Goal: Information Seeking & Learning: Learn about a topic

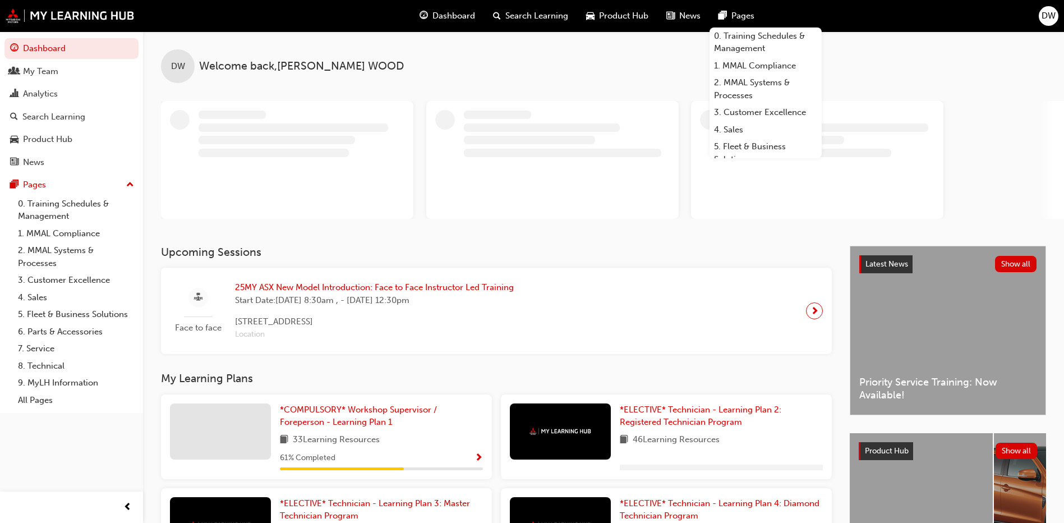
click at [1050, 19] on span "DW" at bounding box center [1049, 16] width 14 height 13
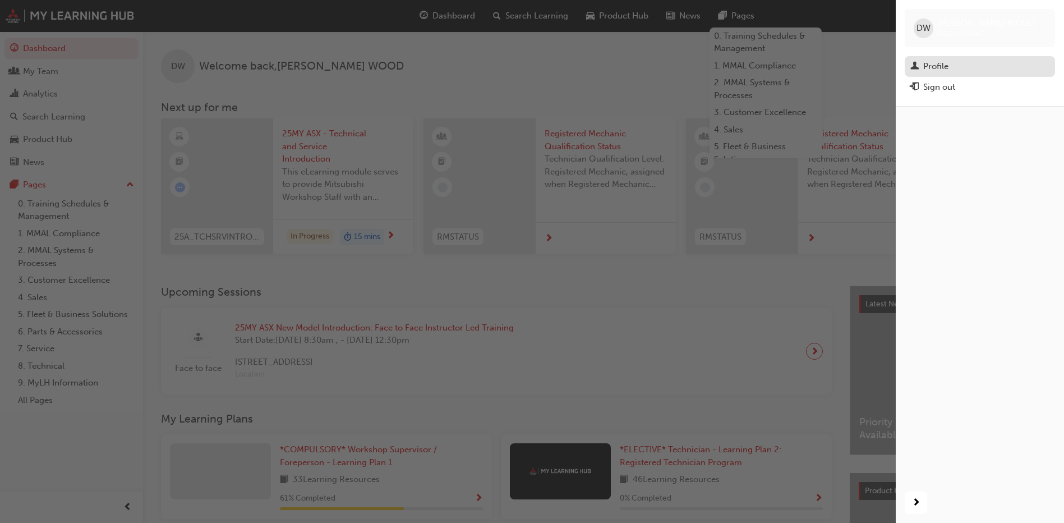
click at [949, 67] on div "Profile" at bounding box center [935, 66] width 25 height 13
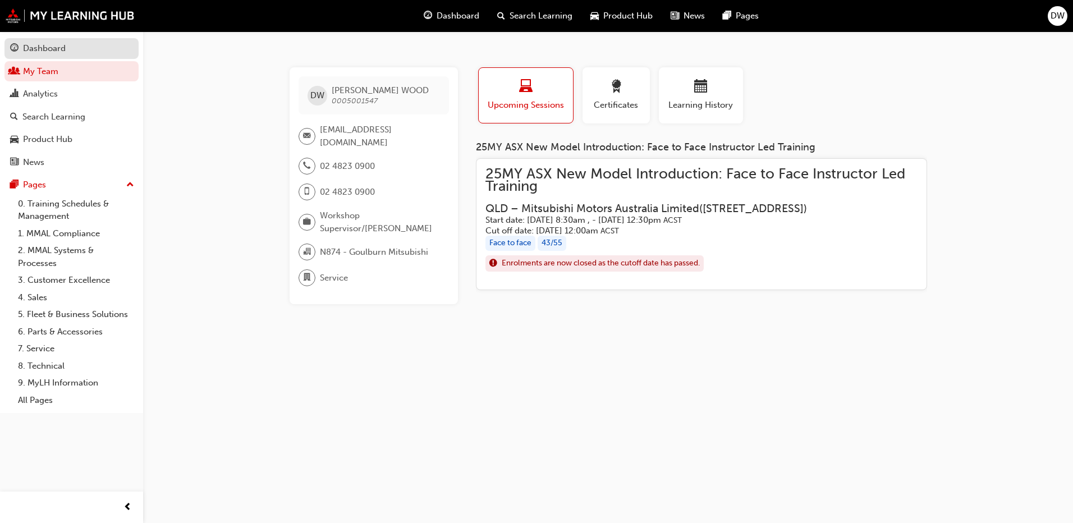
click at [44, 52] on div "Dashboard" at bounding box center [44, 48] width 43 height 13
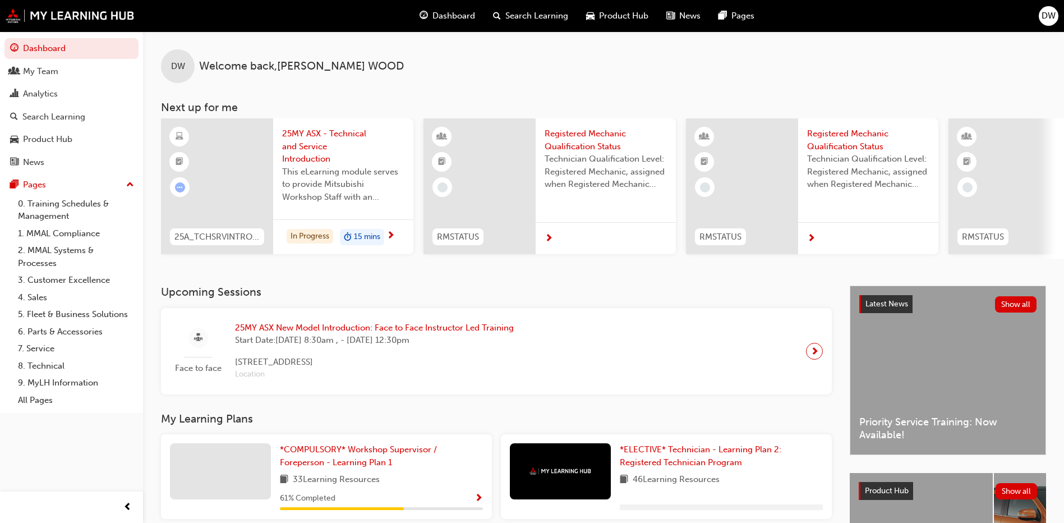
click at [416, 332] on span "25MY ASX New Model Introduction: Face to Face Instructor Led Training" at bounding box center [374, 327] width 279 height 13
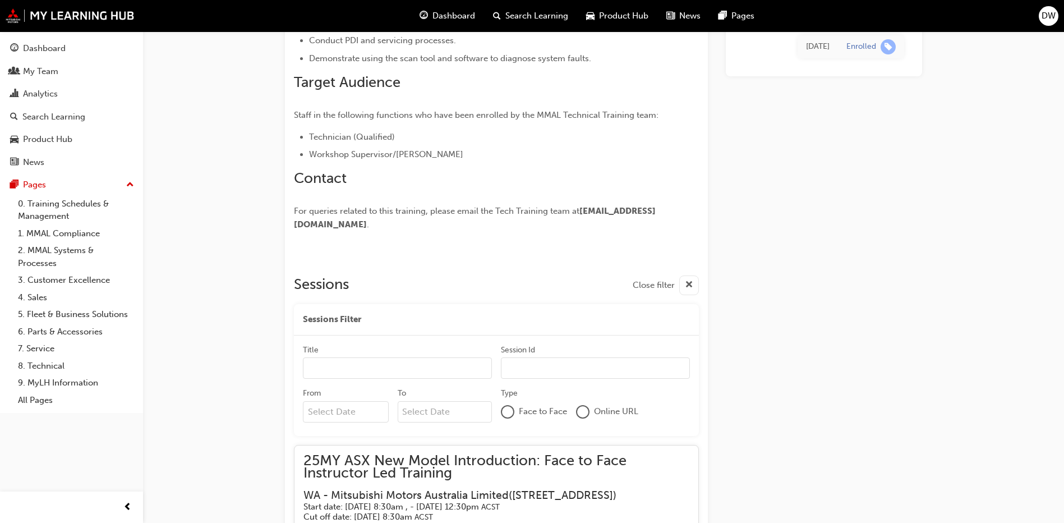
scroll to position [1154, 0]
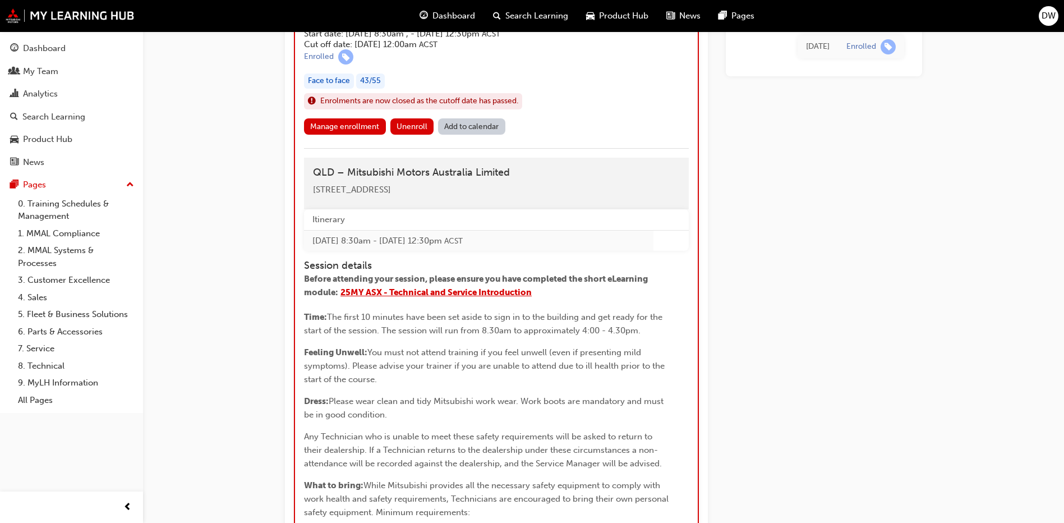
click at [449, 297] on span "25MY ASX - Technical and Service Introduction" at bounding box center [436, 292] width 191 height 10
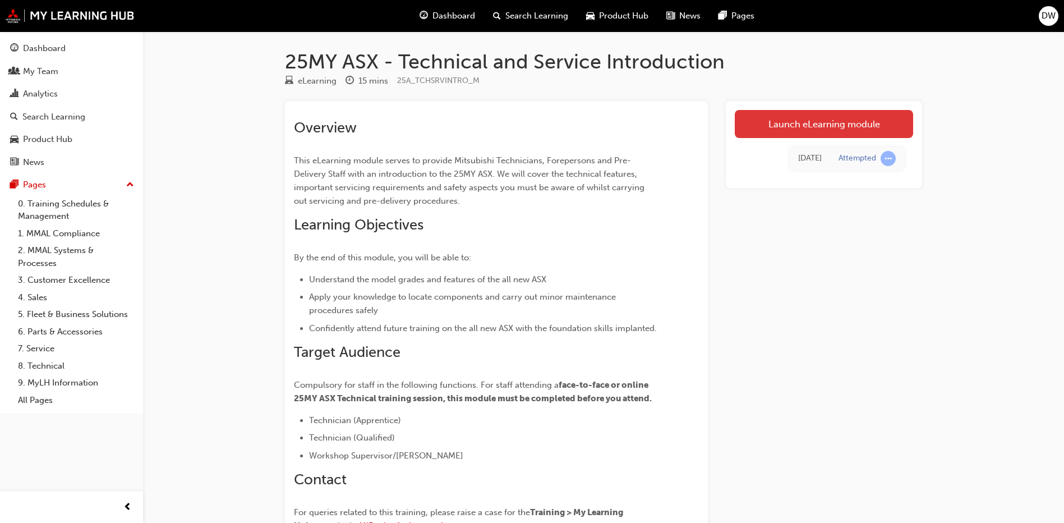
click at [835, 123] on link "Launch eLearning module" at bounding box center [824, 124] width 178 height 28
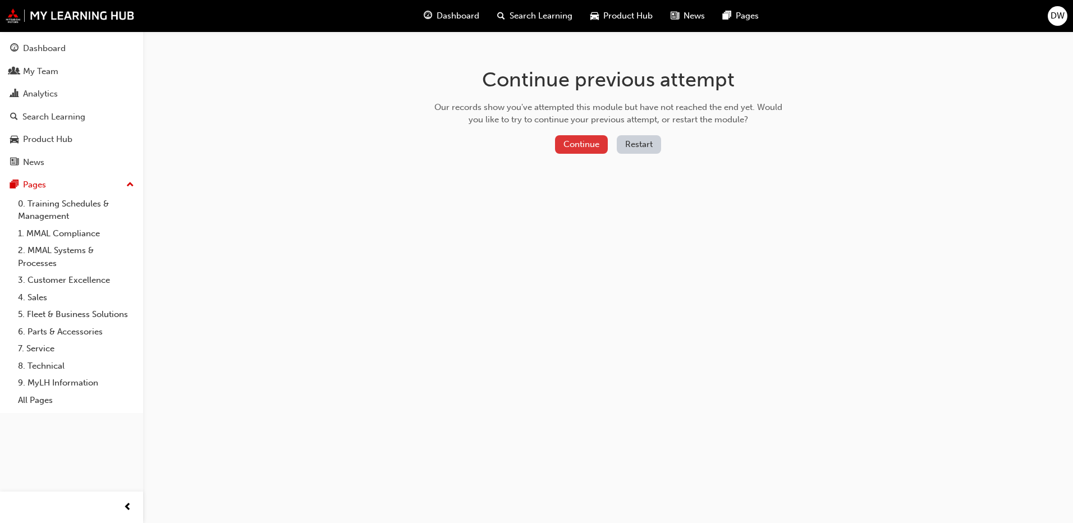
click at [584, 141] on button "Continue" at bounding box center [581, 144] width 53 height 19
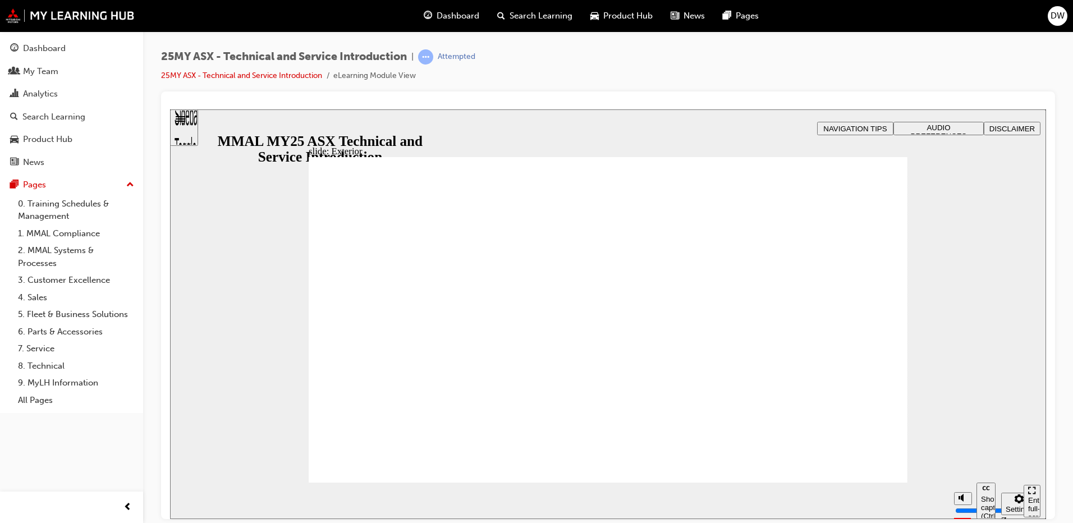
drag, startPoint x: 428, startPoint y: 176, endPoint x: 318, endPoint y: 177, distance: 110.0
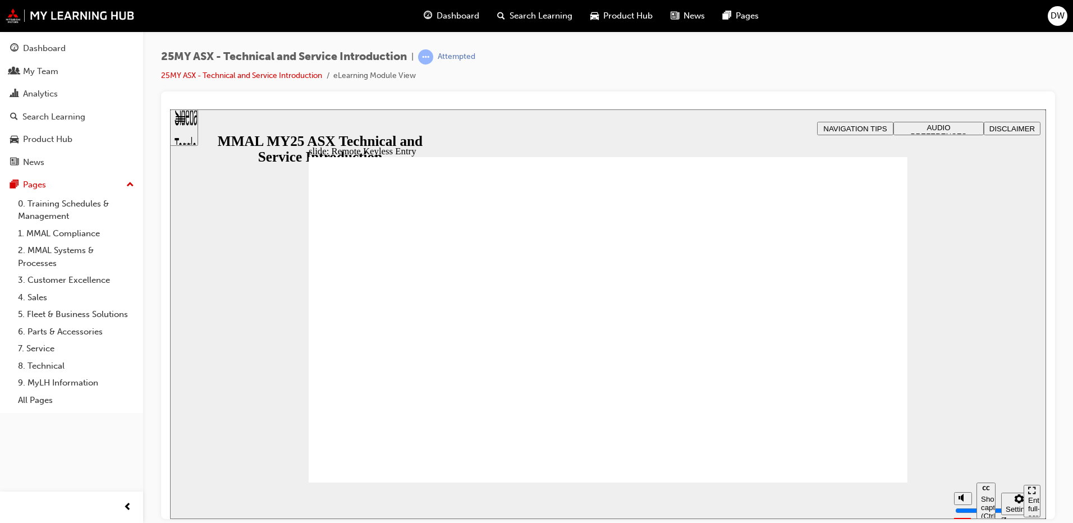
type input "21"
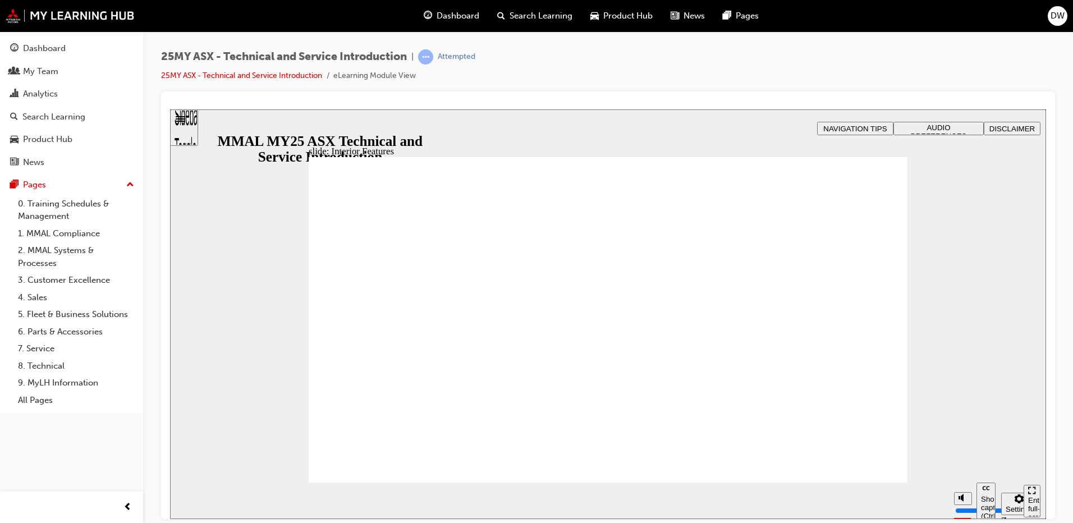
type input "17"
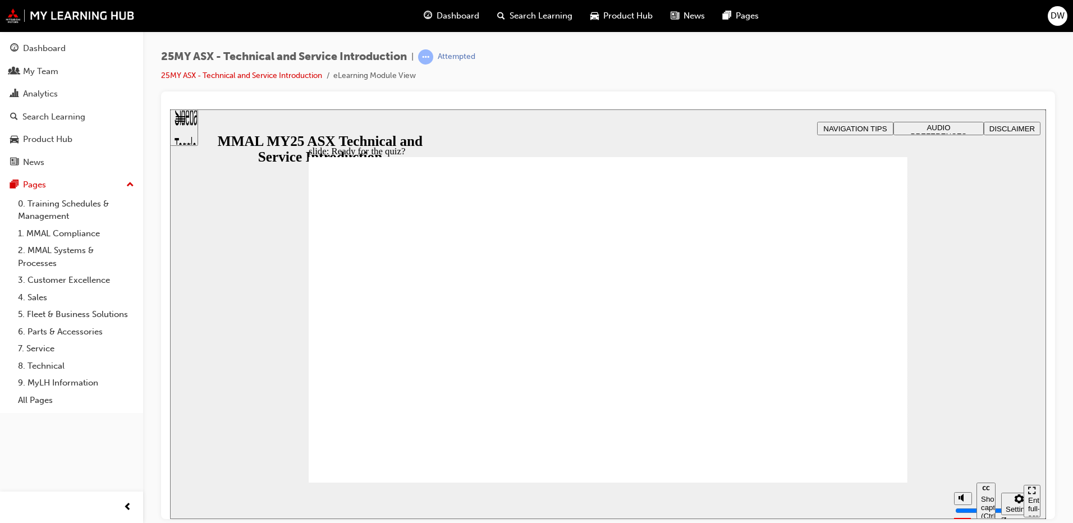
radio input "true"
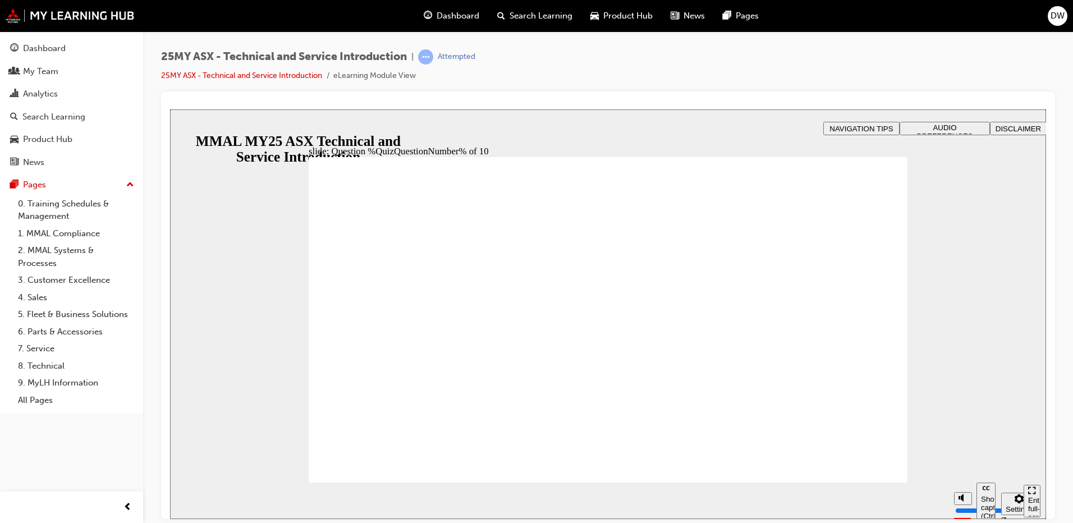
radio input "true"
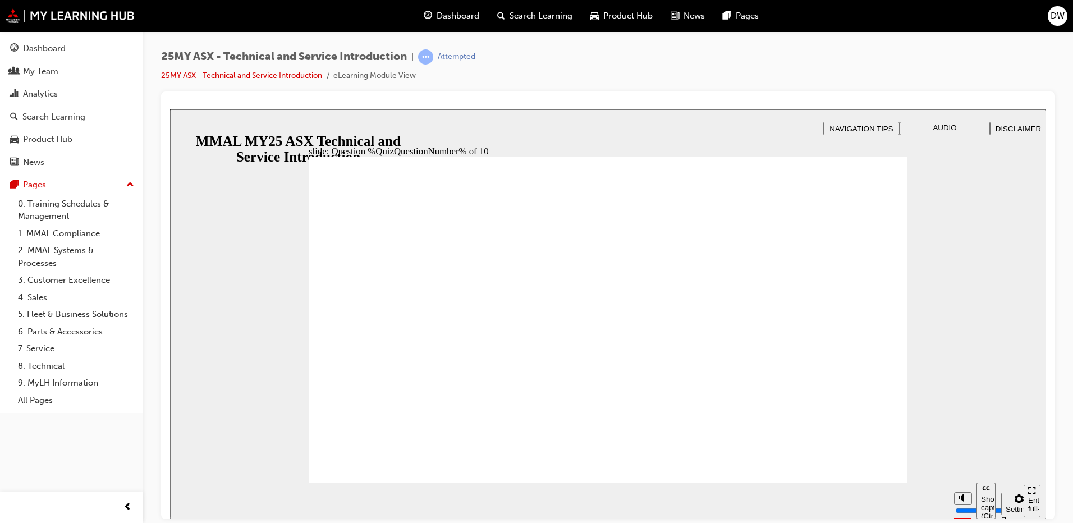
radio input "true"
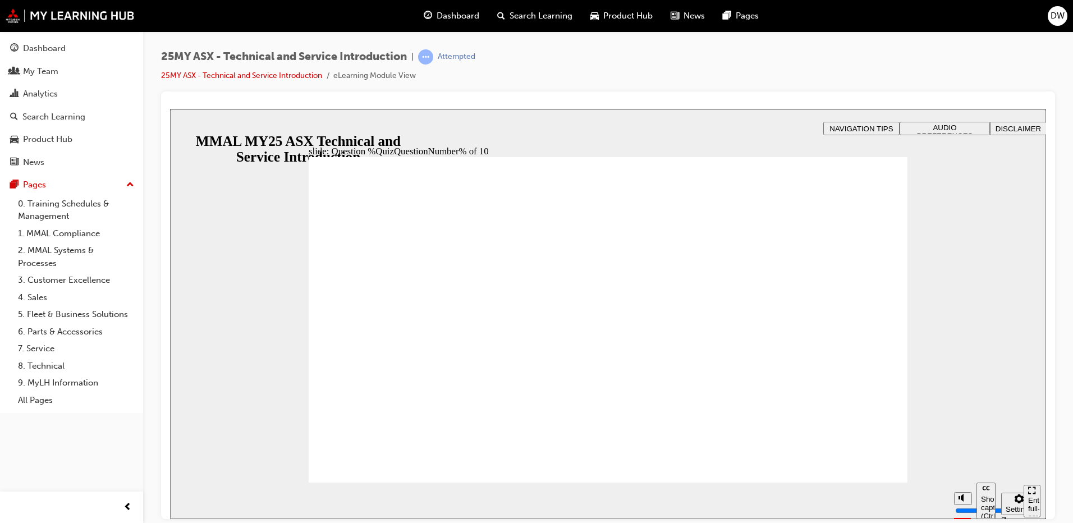
radio input "true"
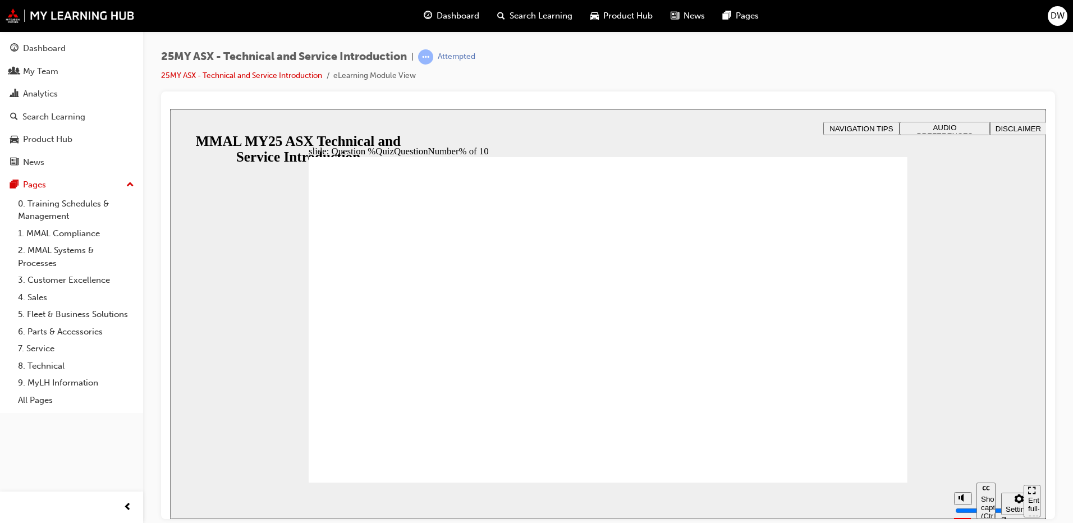
radio input "true"
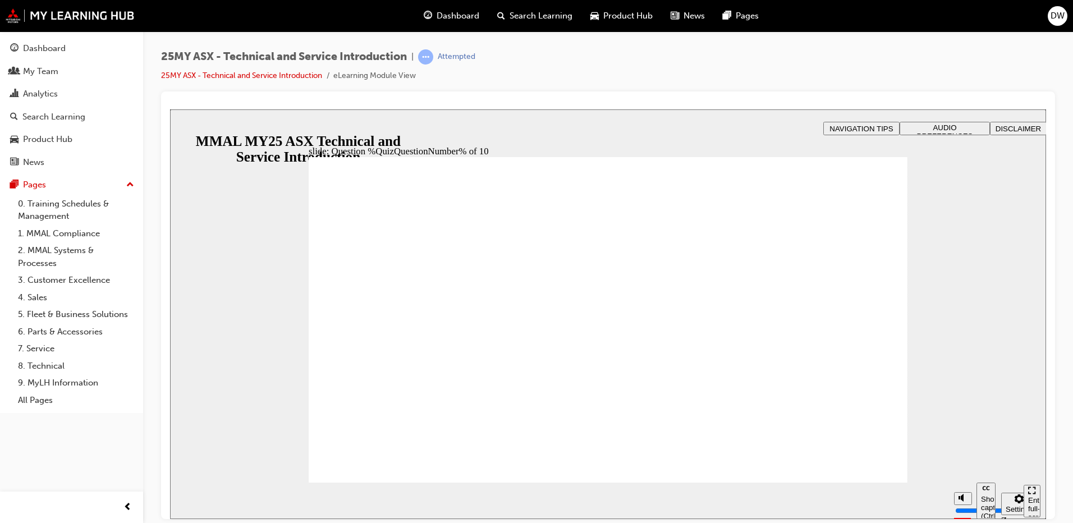
radio input "true"
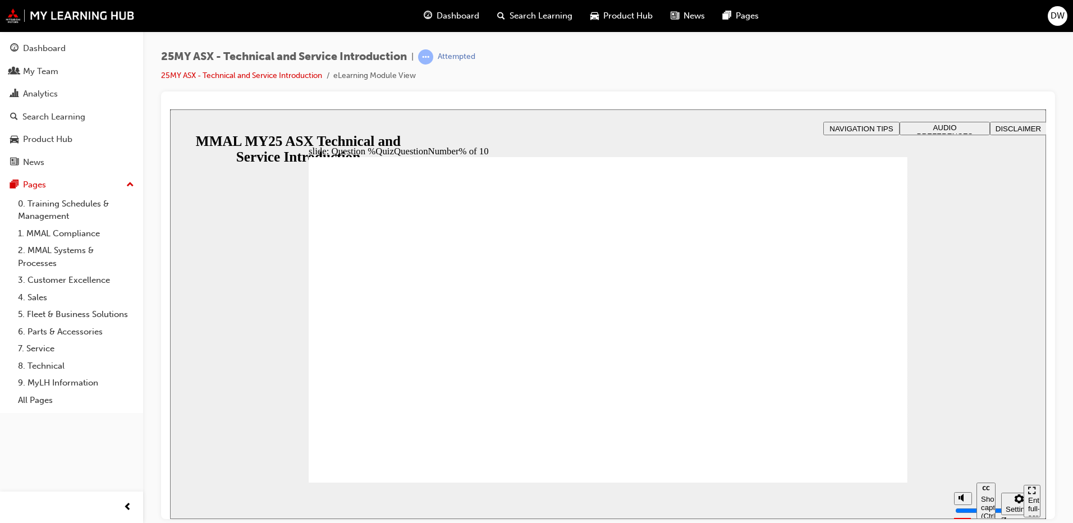
radio input "true"
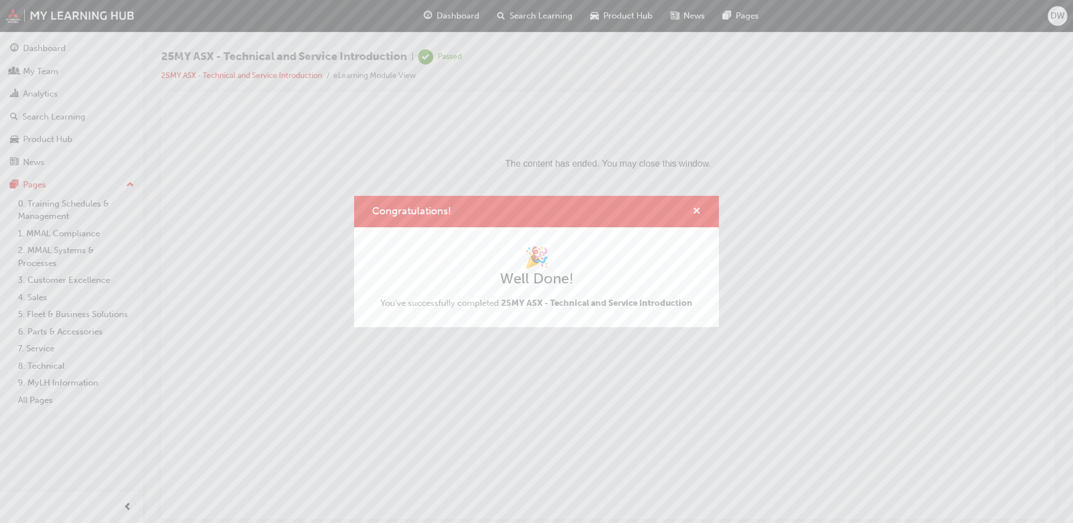
click at [698, 208] on span "cross-icon" at bounding box center [696, 212] width 8 height 10
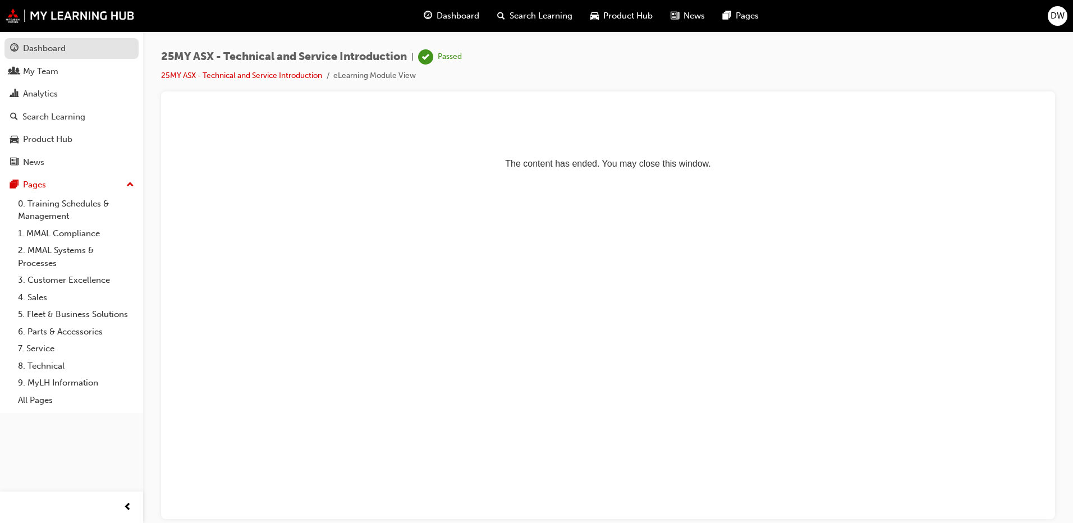
click at [52, 48] on div "Dashboard" at bounding box center [44, 48] width 43 height 13
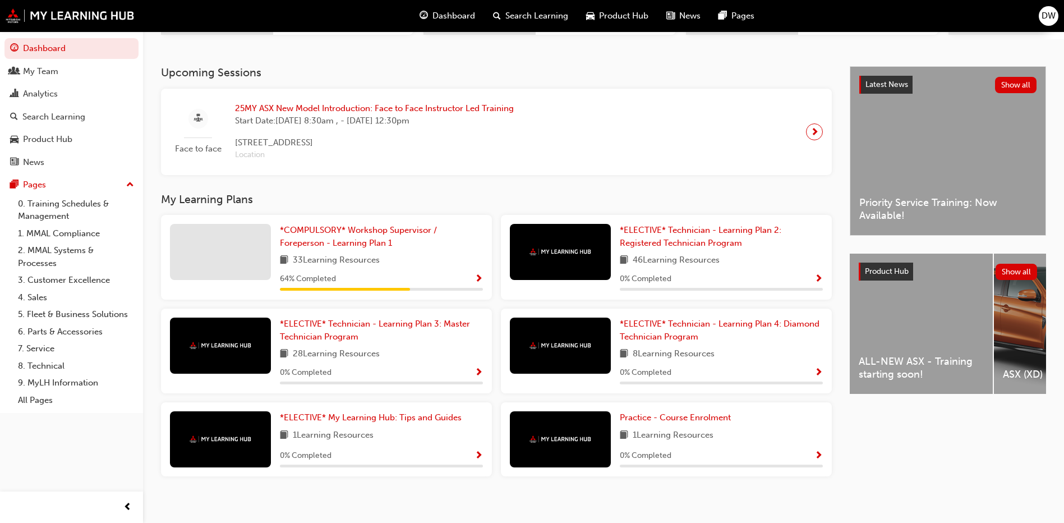
scroll to position [224, 0]
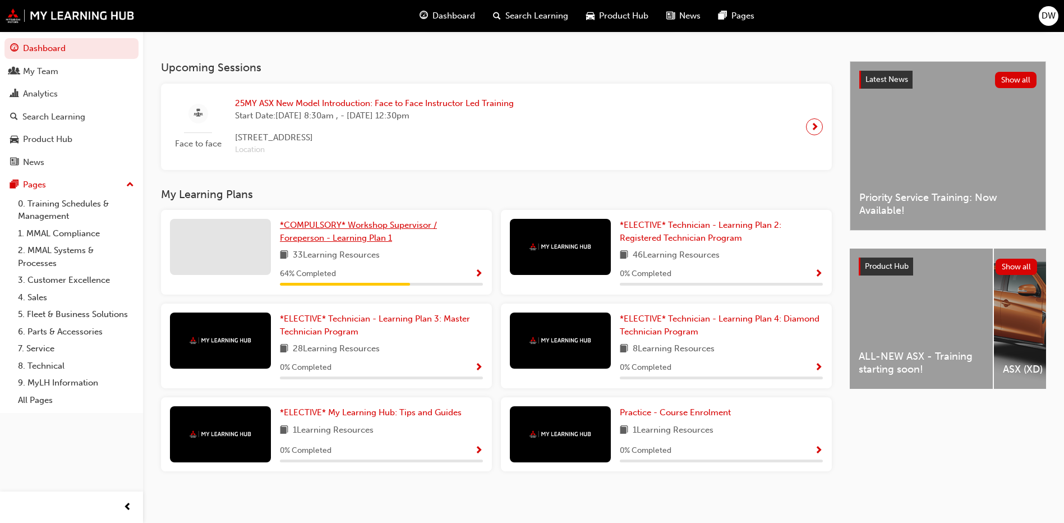
click at [348, 233] on span "*COMPULSORY* Workshop Supervisor / Foreperson - Learning Plan 1" at bounding box center [358, 231] width 157 height 23
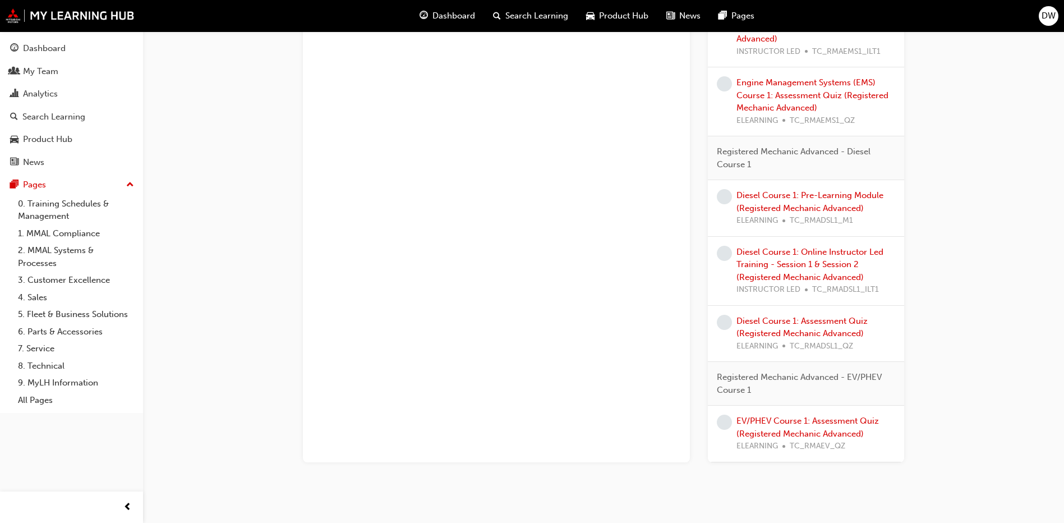
scroll to position [1001, 0]
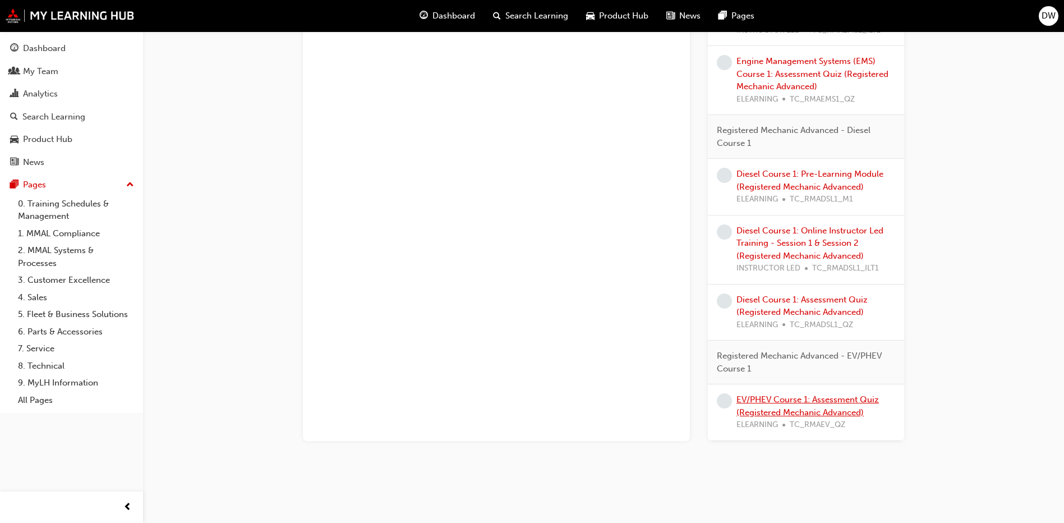
click at [789, 401] on link "EV/PHEV Course 1: Assessment Quiz (Registered Mechanic Advanced)" at bounding box center [808, 405] width 142 height 23
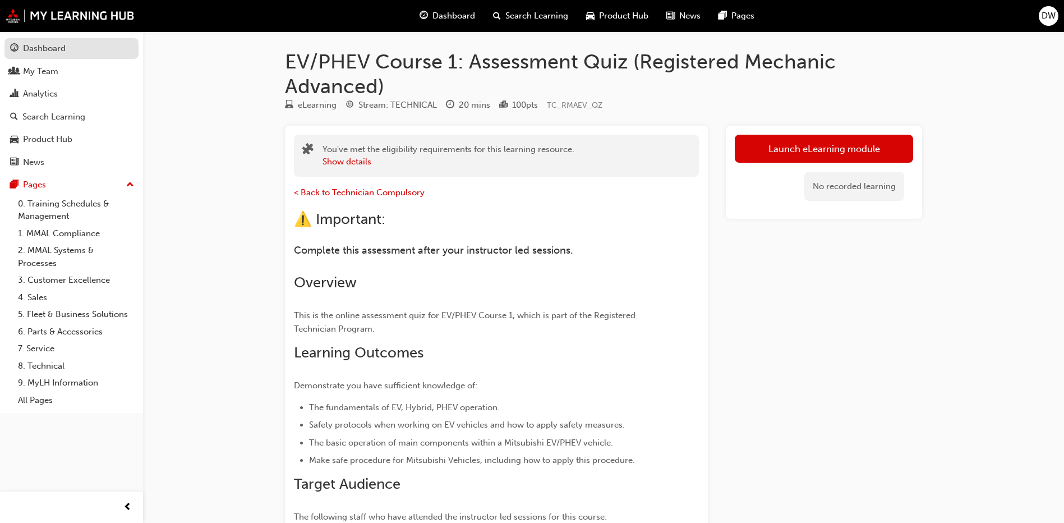
click at [76, 47] on div "Dashboard" at bounding box center [71, 49] width 123 height 14
